Goal: Task Accomplishment & Management: Manage account settings

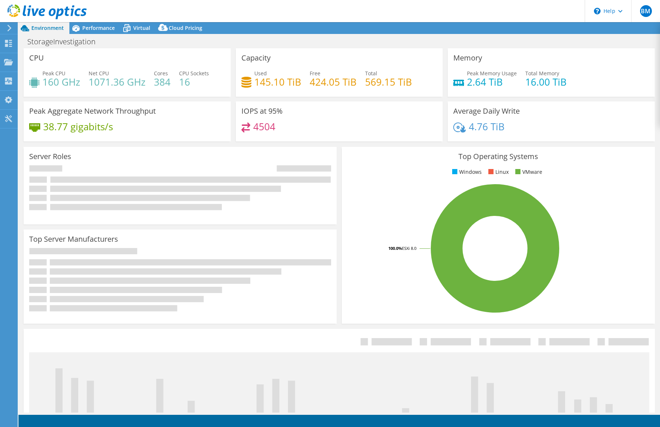
select select "USD"
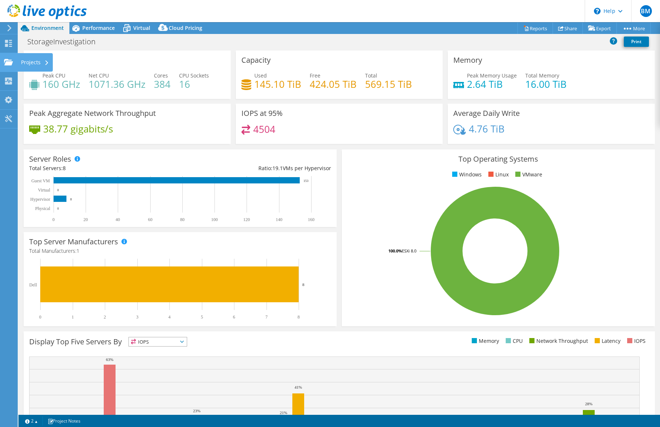
click at [7, 64] on use at bounding box center [8, 62] width 9 height 6
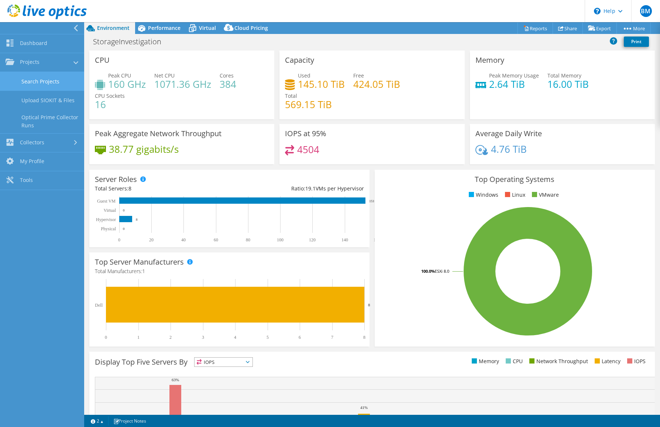
click at [45, 76] on link "Search Projects" at bounding box center [42, 81] width 84 height 19
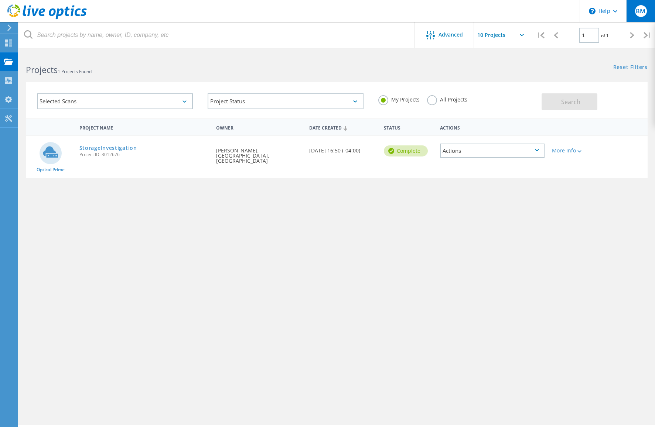
click at [636, 11] on span "BM" at bounding box center [640, 11] width 10 height 6
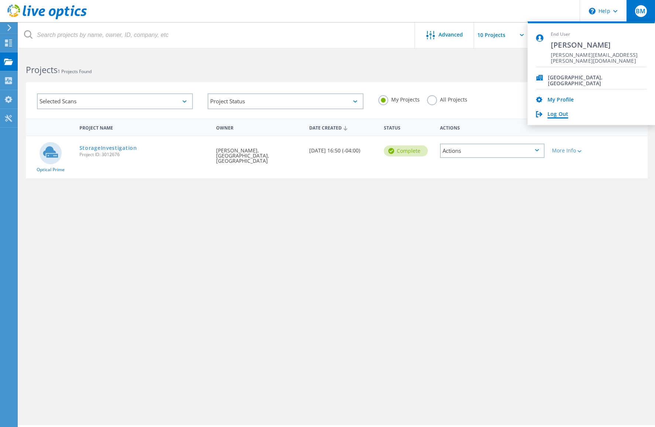
click at [557, 111] on link "Log Out" at bounding box center [557, 114] width 21 height 7
